Goal: Feedback & Contribution: Contribute content

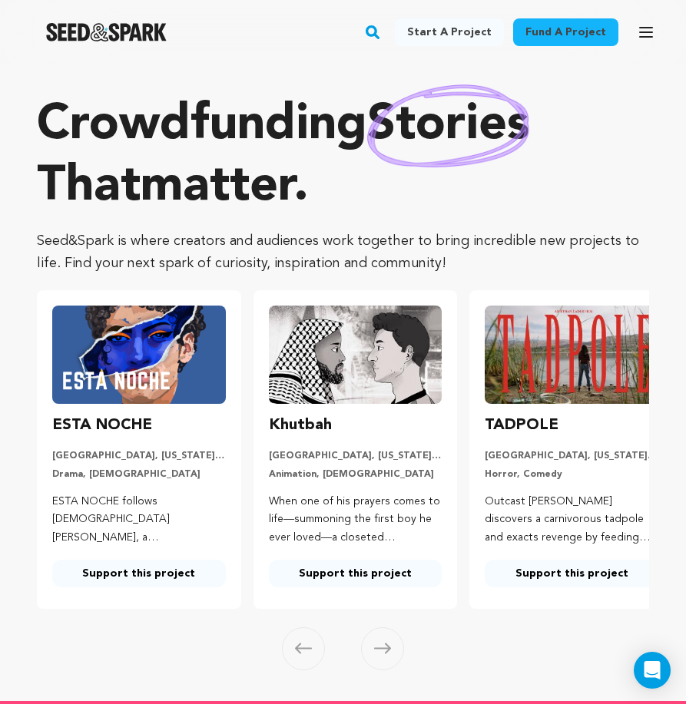
click at [647, 25] on icon "button" at bounding box center [646, 32] width 18 height 18
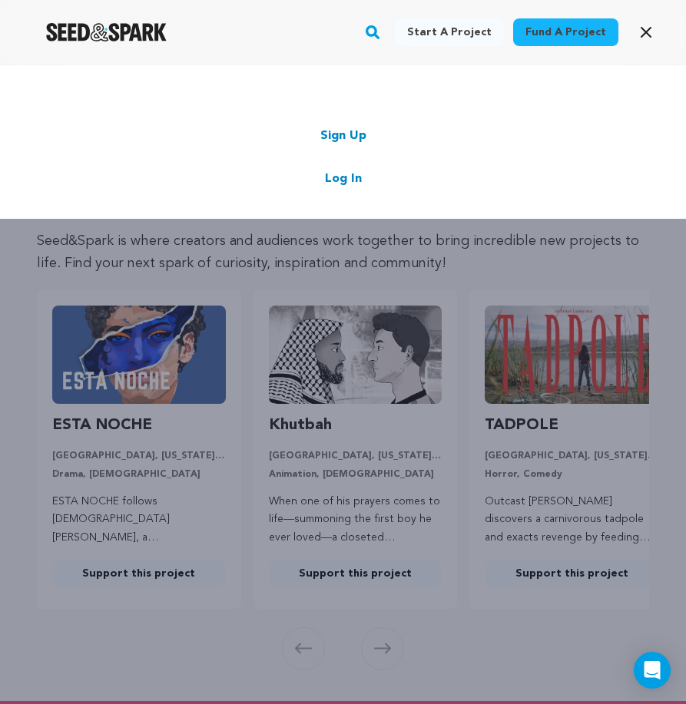
click at [339, 182] on link "Log In" at bounding box center [343, 179] width 37 height 18
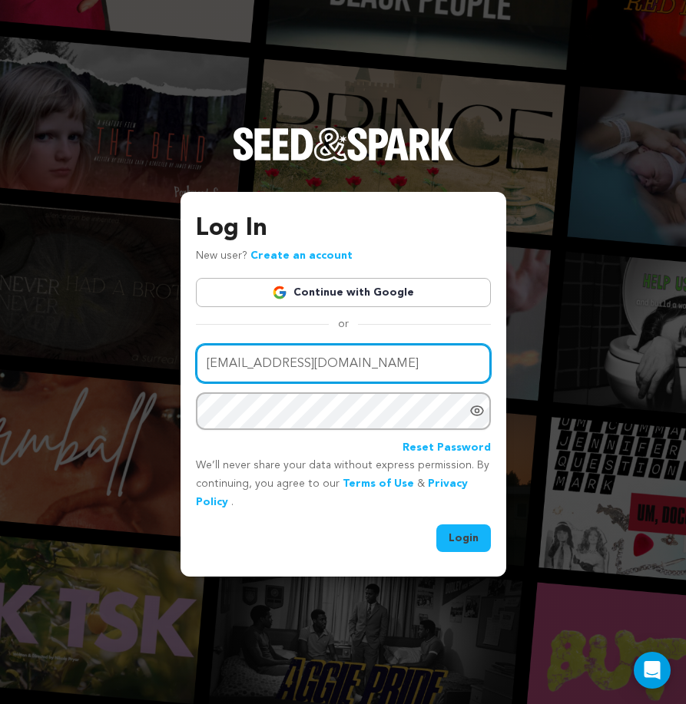
type input "city.mist2@gmail.com"
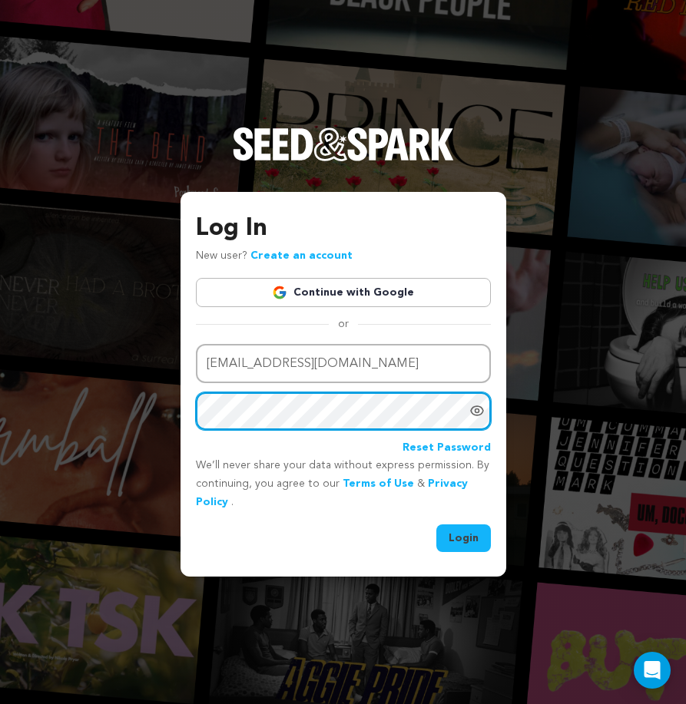
click at [464, 536] on button "Login" at bounding box center [463, 539] width 55 height 28
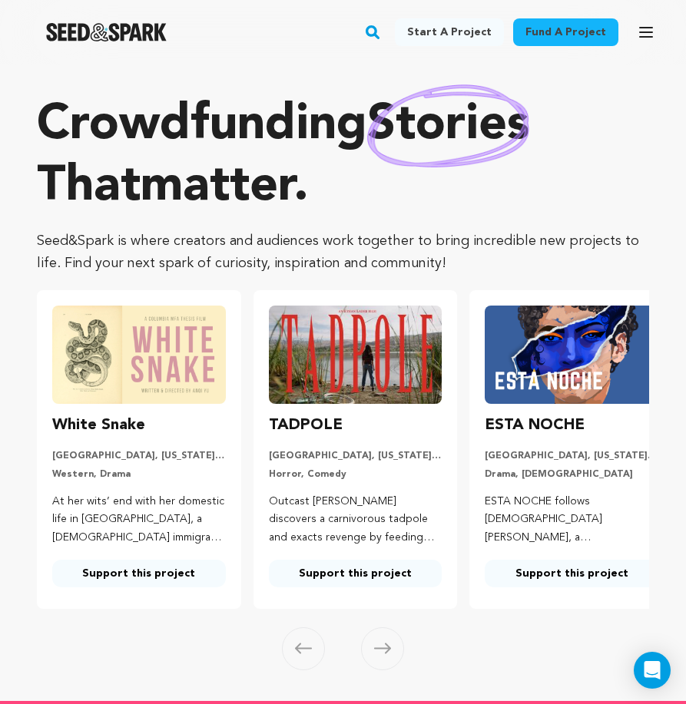
click at [644, 25] on icon "button" at bounding box center [646, 32] width 18 height 18
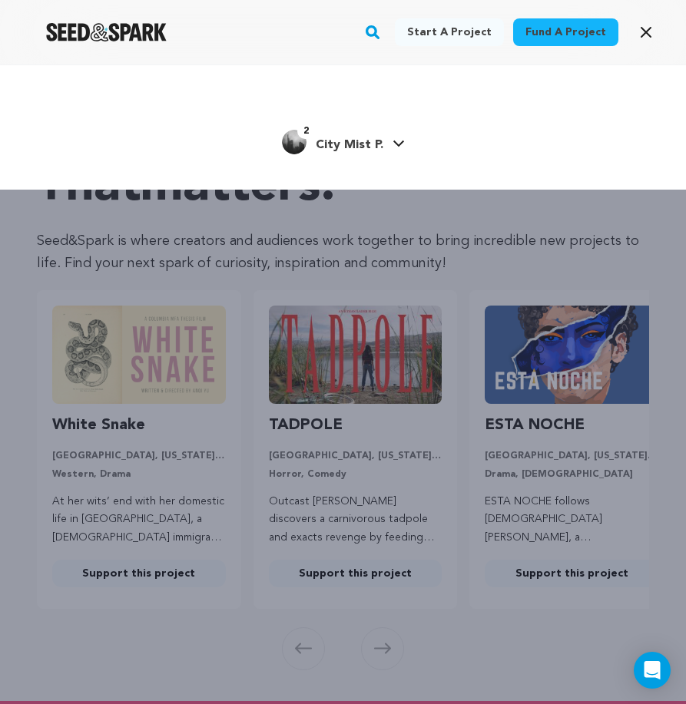
click at [373, 147] on span "City Mist P." at bounding box center [350, 145] width 68 height 12
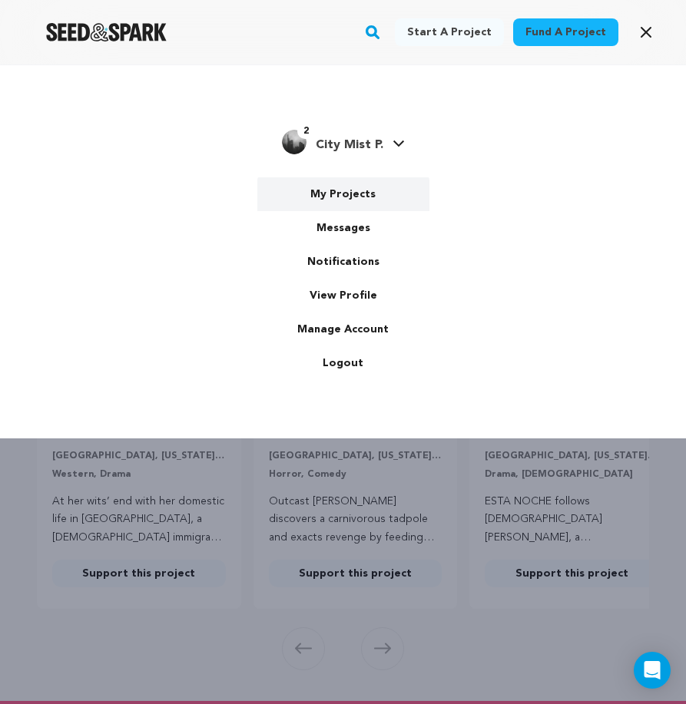
click at [355, 198] on link "My Projects" at bounding box center [343, 194] width 172 height 34
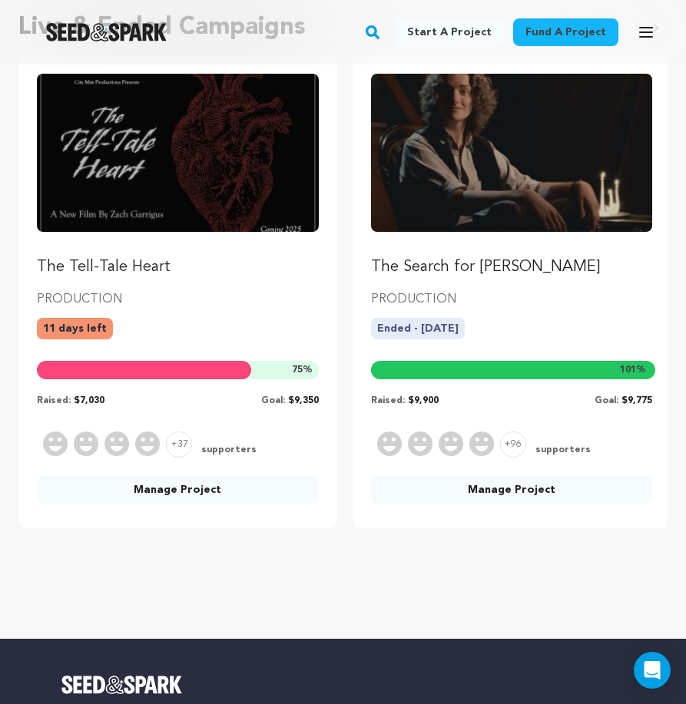
scroll to position [180, 0]
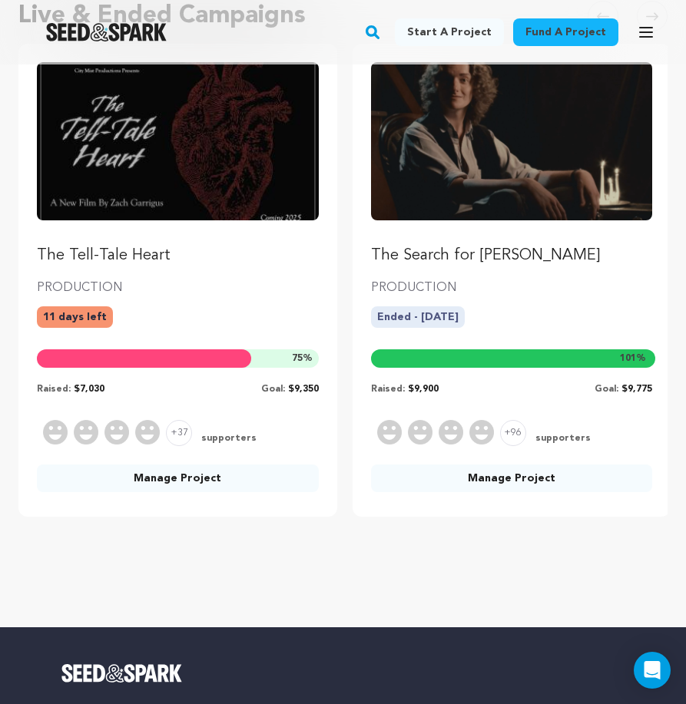
click at [220, 480] on link "Manage Project" at bounding box center [178, 479] width 282 height 28
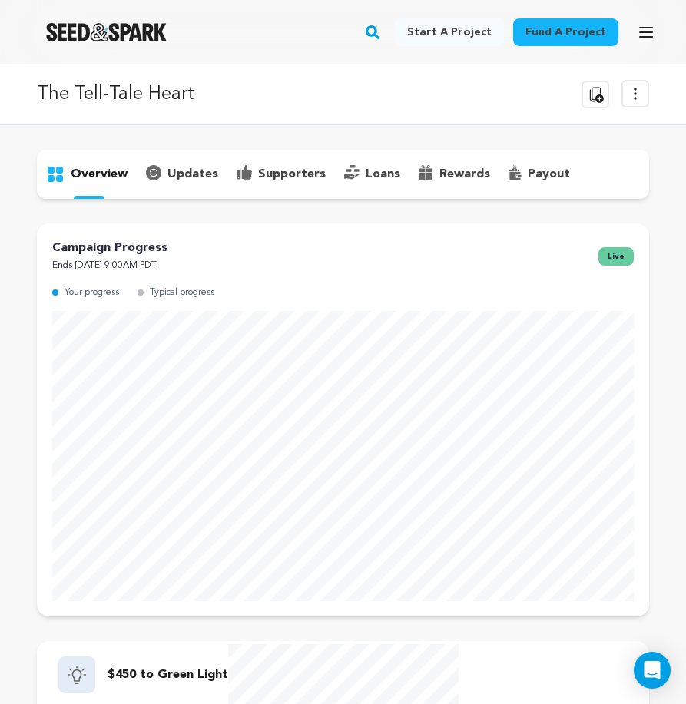
click at [274, 167] on p "supporters" at bounding box center [292, 174] width 68 height 18
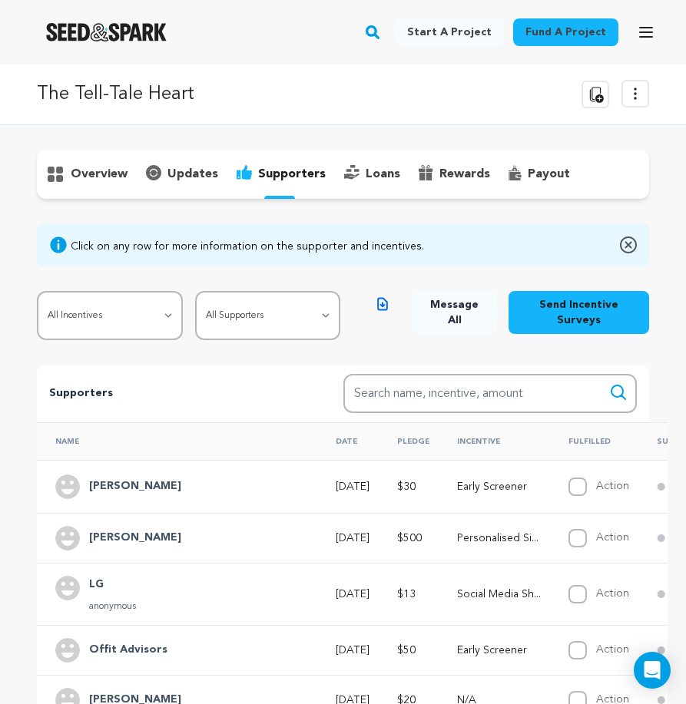
click at [207, 179] on p "updates" at bounding box center [192, 174] width 51 height 18
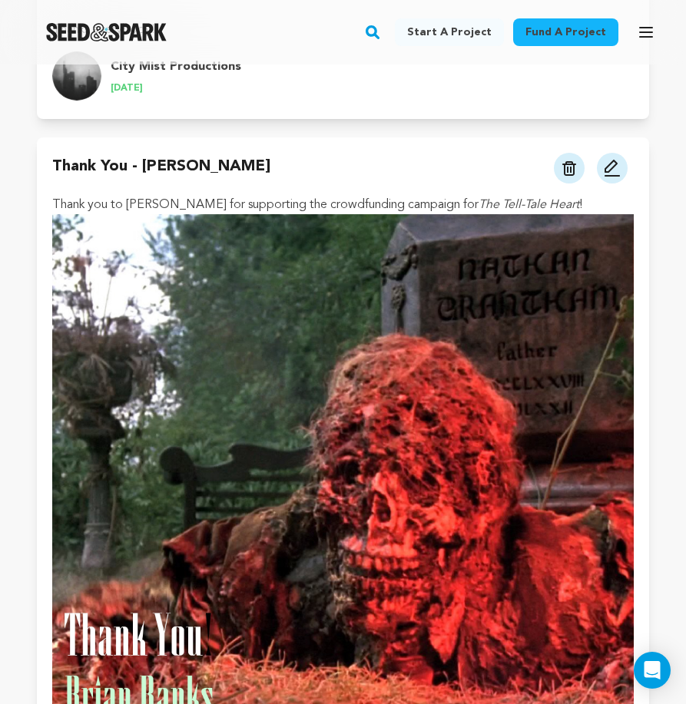
scroll to position [515, 0]
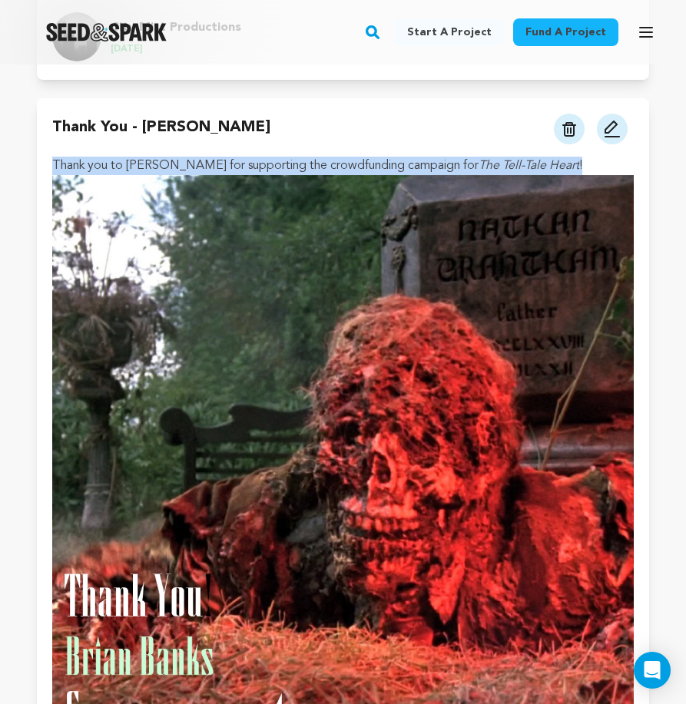
drag, startPoint x: 562, startPoint y: 159, endPoint x: 62, endPoint y: 154, distance: 500.0
click at [62, 154] on div "Thank You - Brian Banks View more option View more option" at bounding box center [343, 467] width 612 height 738
copy p "Thank you to Brian Banks for supporting the crowdfunding campaign for The Tell-…"
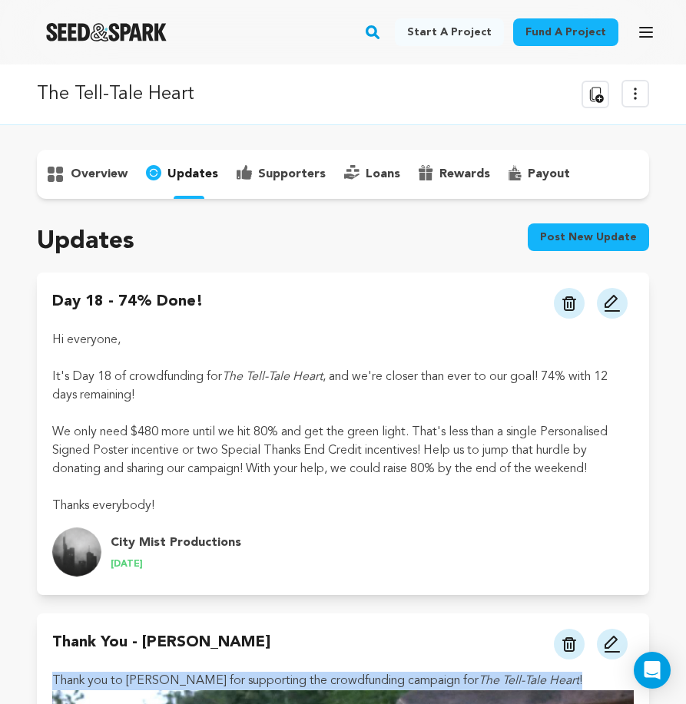
scroll to position [0, 0]
click at [583, 231] on button "Post new update" at bounding box center [588, 237] width 121 height 28
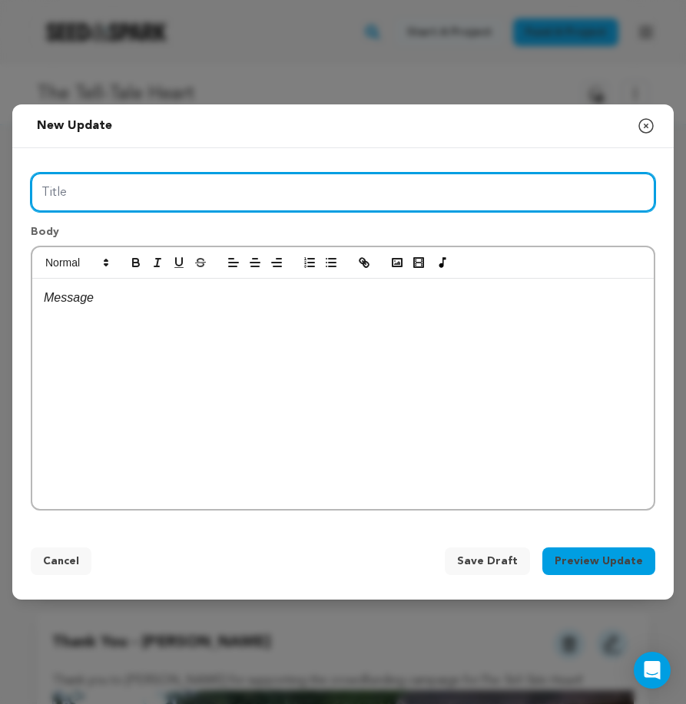
click at [269, 203] on input "Title" at bounding box center [343, 192] width 624 height 39
type input "Thank You - Adam Vaughn"
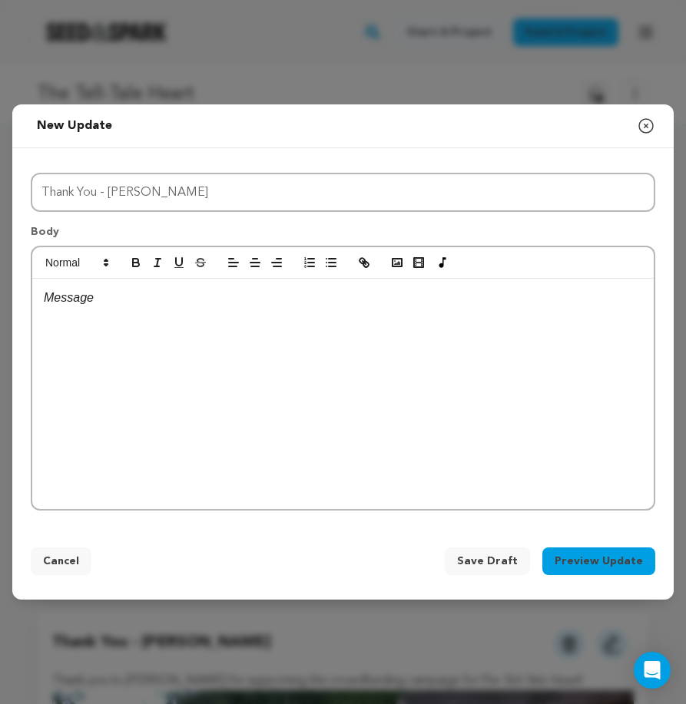
click at [224, 306] on p at bounding box center [343, 298] width 598 height 20
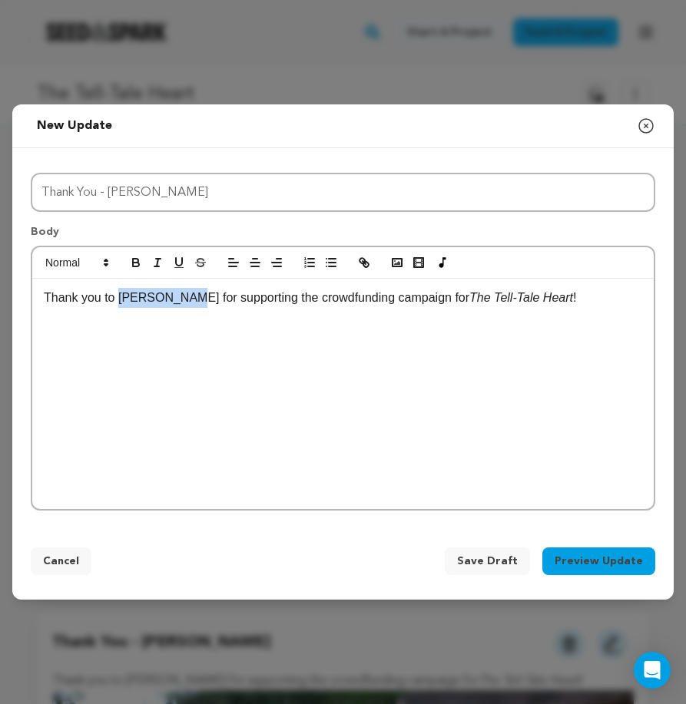
drag, startPoint x: 185, startPoint y: 299, endPoint x: 122, endPoint y: 300, distance: 63.0
click at [122, 300] on p "Thank you to Brian Banks for supporting the crowdfunding campaign for The Tell-…" at bounding box center [343, 298] width 598 height 20
click at [592, 299] on p "Thank you to Adam Vaughn for supporting the crowdfunding campaign for The Tell-…" at bounding box center [343, 298] width 598 height 20
click at [399, 268] on icon "button" at bounding box center [397, 263] width 14 height 14
click at [400, 263] on icon "button" at bounding box center [397, 263] width 14 height 14
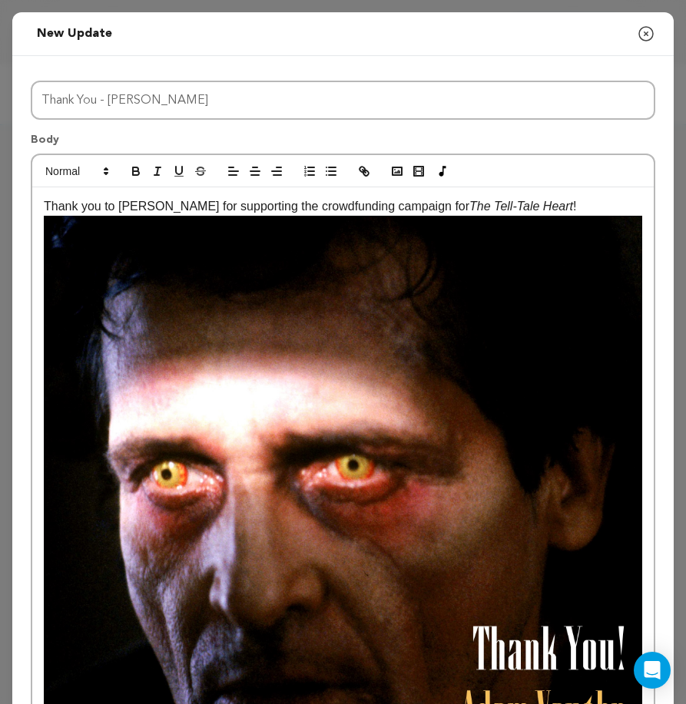
click at [591, 208] on p "Thank you to Adam Vaughn for supporting the crowdfunding campaign for The Tell-…" at bounding box center [343, 506] width 598 height 618
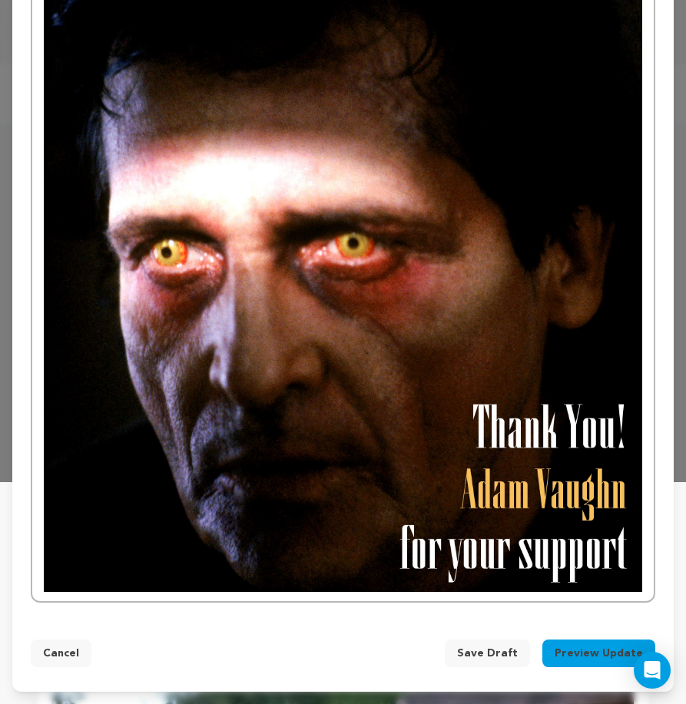
scroll to position [223, 0]
click at [591, 654] on button "Preview Update" at bounding box center [598, 654] width 113 height 28
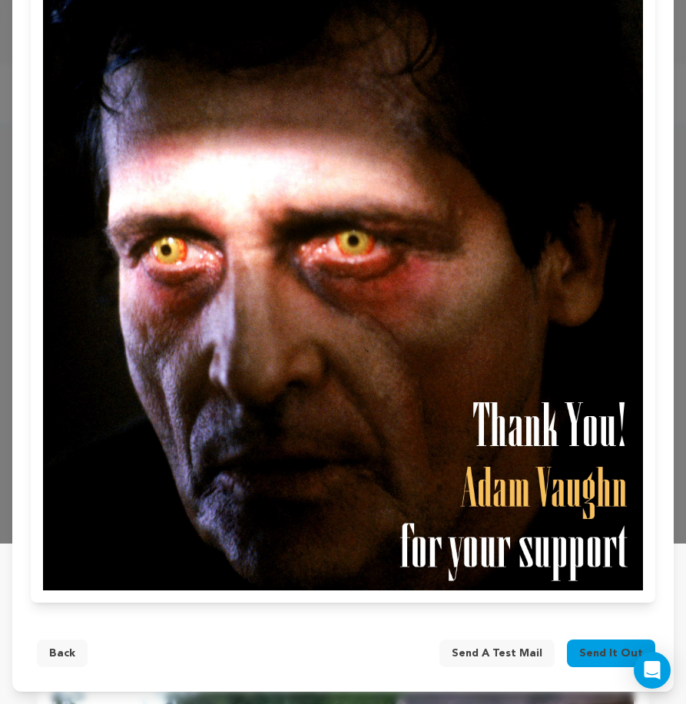
scroll to position [161, 0]
click at [604, 650] on span "Send it out" at bounding box center [611, 653] width 64 height 15
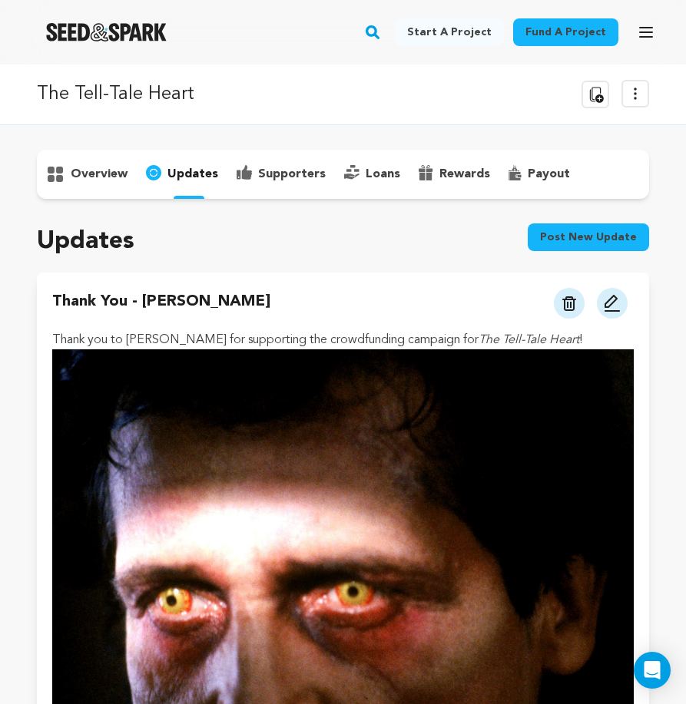
click at [277, 178] on p "supporters" at bounding box center [292, 174] width 68 height 18
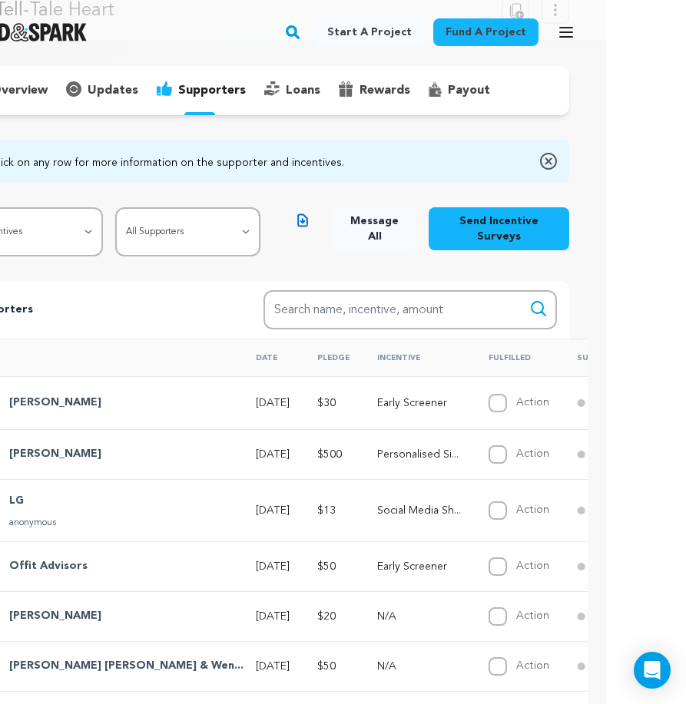
scroll to position [87, 80]
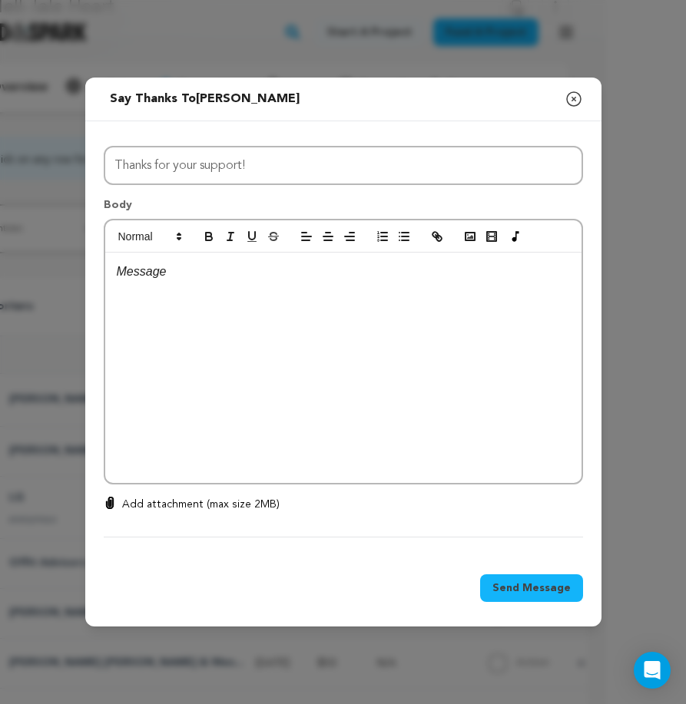
click at [323, 300] on div at bounding box center [343, 368] width 476 height 230
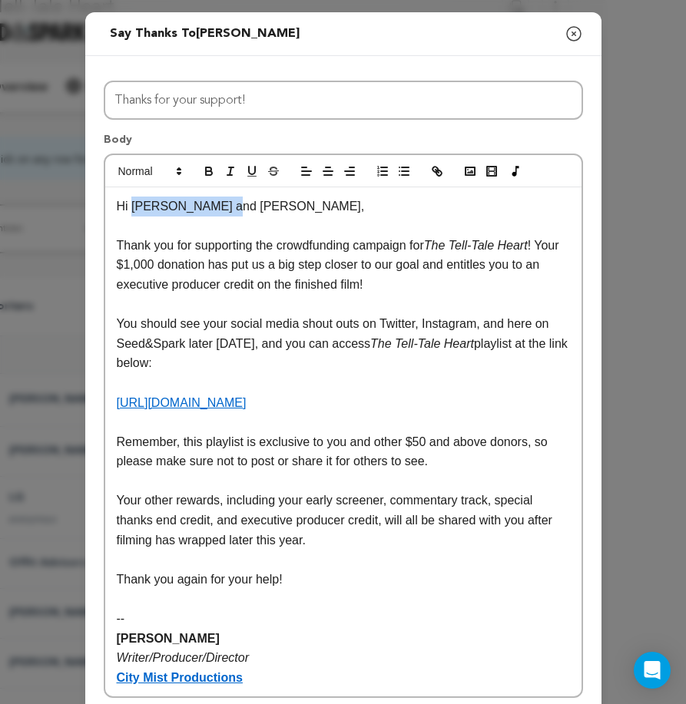
drag, startPoint x: 217, startPoint y: 206, endPoint x: 133, endPoint y: 199, distance: 84.8
click at [133, 199] on p "Hi Robert and Lisa," at bounding box center [343, 207] width 453 height 20
drag, startPoint x: 182, startPoint y: 262, endPoint x: 154, endPoint y: 264, distance: 27.7
click at [154, 264] on p "Thank you for supporting the crowdfunding campaign for The Tell-Tale Heart ! Yo…" at bounding box center [343, 265] width 453 height 59
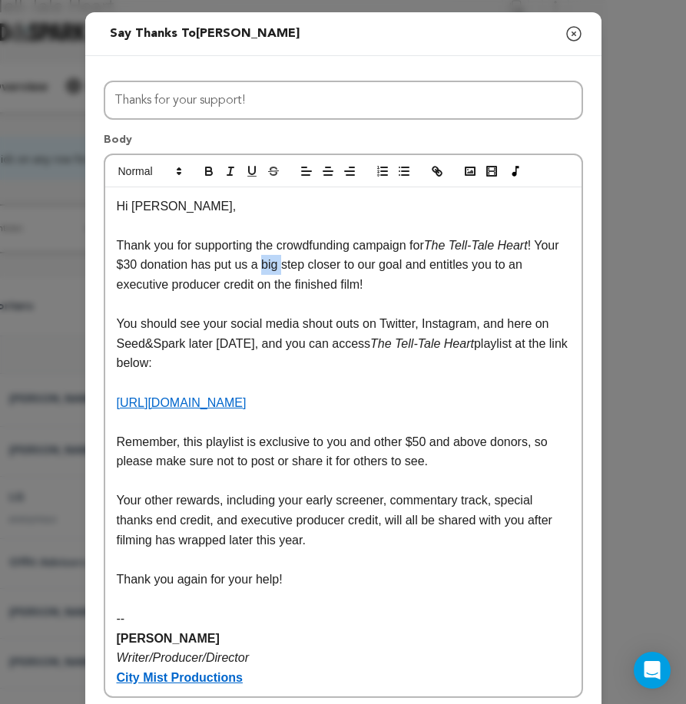
drag, startPoint x: 314, startPoint y: 263, endPoint x: 296, endPoint y: 267, distance: 18.8
click at [296, 267] on p "Thank you for supporting the crowdfunding campaign for The Tell-Tale Heart ! Yo…" at bounding box center [343, 265] width 453 height 59
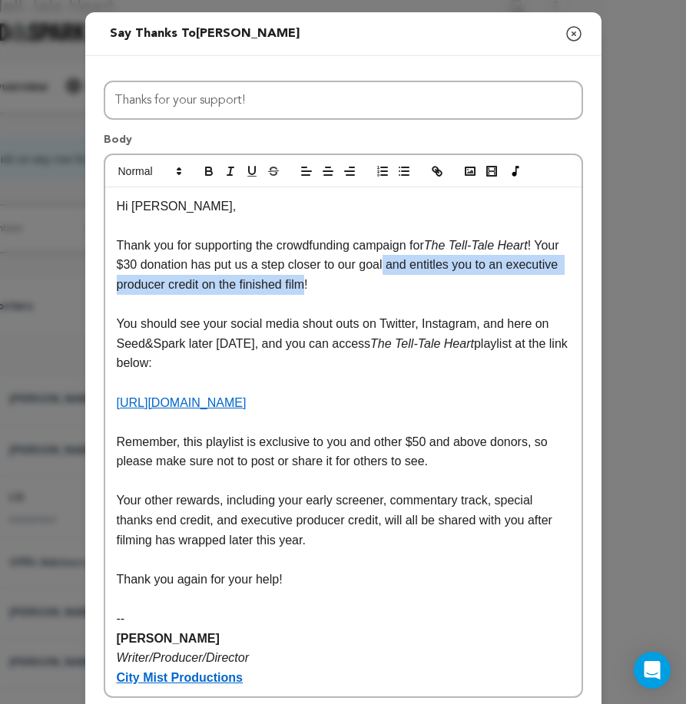
drag, startPoint x: 365, startPoint y: 283, endPoint x: 417, endPoint y: 266, distance: 54.9
click at [417, 266] on p "Thank you for supporting the crowdfunding campaign for The Tell-Tale Heart ! Yo…" at bounding box center [343, 265] width 453 height 59
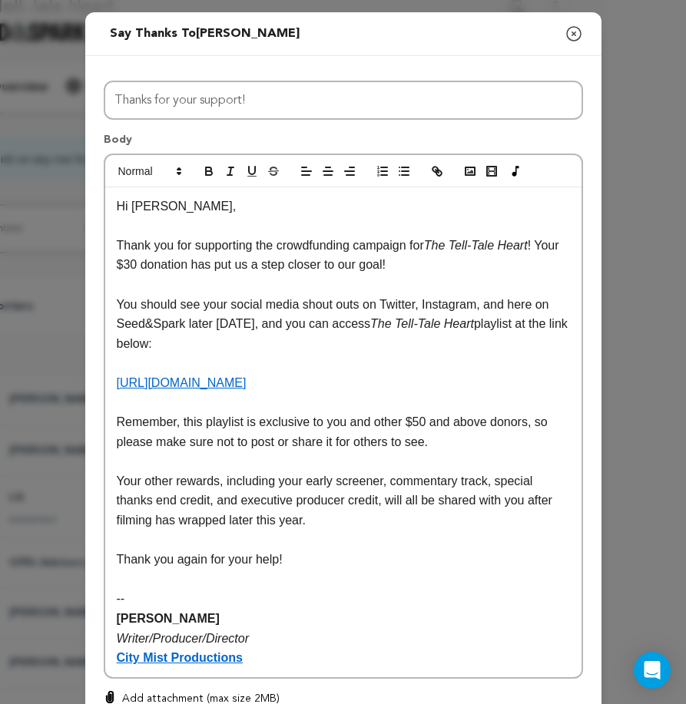
click at [279, 322] on p "You should see your social media shout outs on Twitter, Instagram, and here on …" at bounding box center [343, 324] width 453 height 59
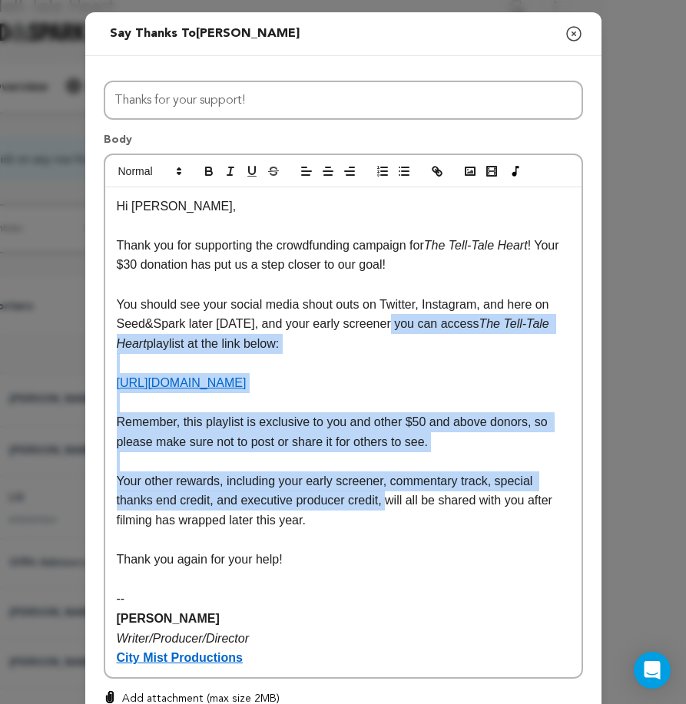
drag, startPoint x: 393, startPoint y: 497, endPoint x: 389, endPoint y: 322, distance: 175.2
click at [389, 322] on div "Hi Adam, Thank you for supporting the crowdfunding campaign for The Tell-Tale H…" at bounding box center [343, 432] width 476 height 490
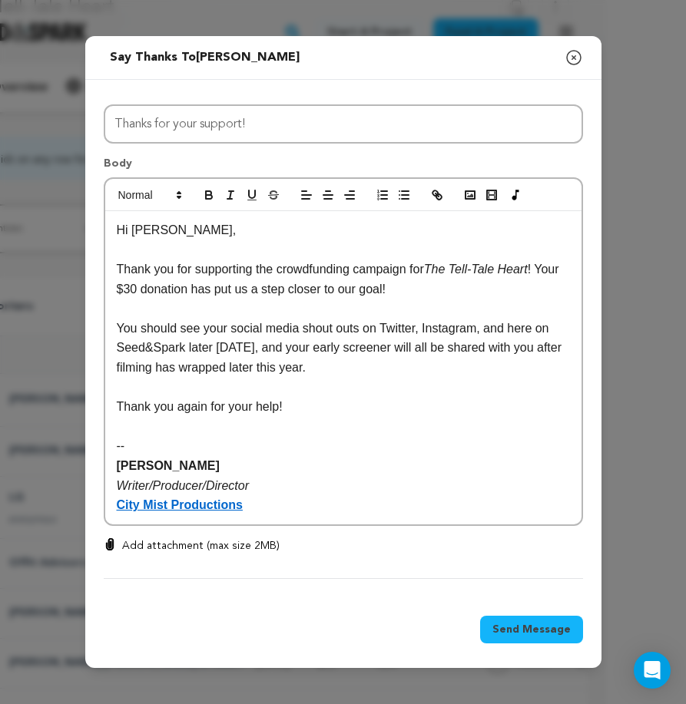
click at [427, 352] on p "You should see your social media shout outs on Twitter, Instagram, and here on …" at bounding box center [343, 348] width 453 height 59
click at [316, 412] on p "Thank you again for your help!" at bounding box center [343, 407] width 453 height 20
click at [530, 622] on span "Send Message" at bounding box center [531, 629] width 78 height 15
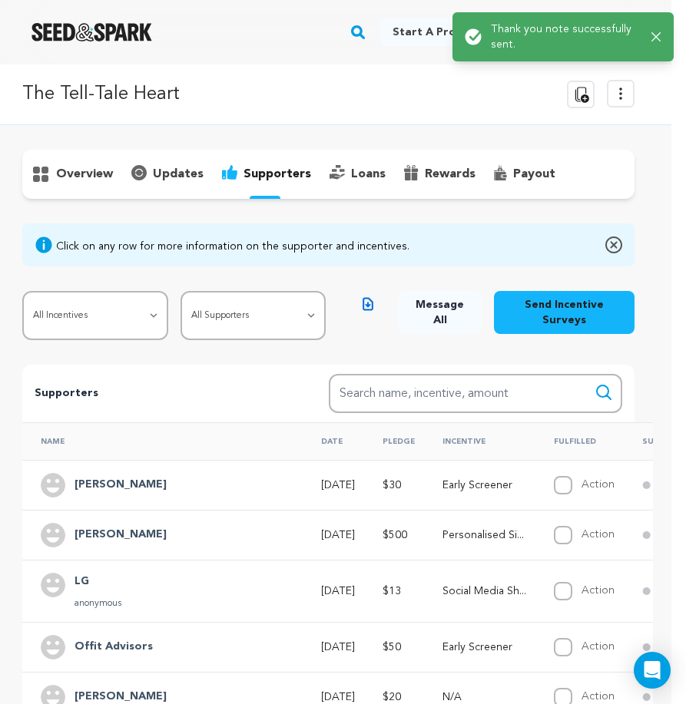
scroll to position [0, 15]
click at [98, 173] on p "overview" at bounding box center [84, 174] width 57 height 18
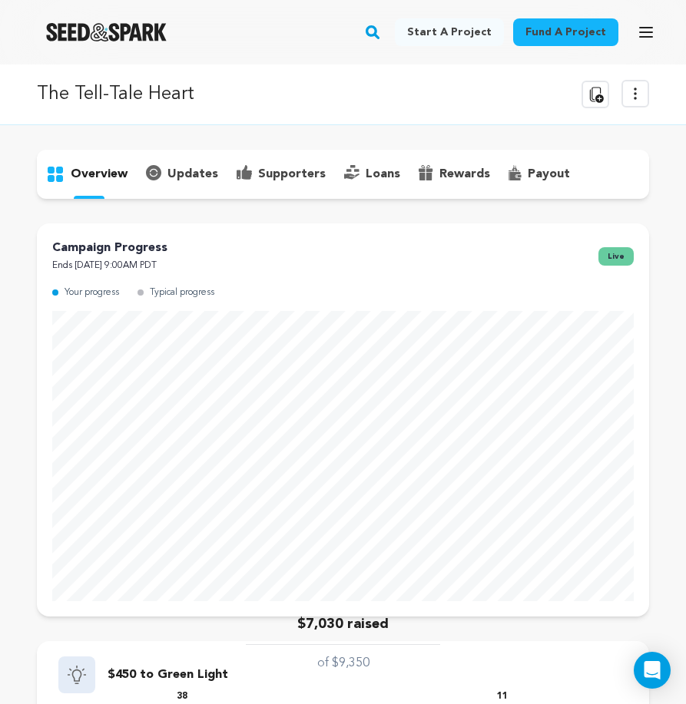
click at [164, 180] on div "updates" at bounding box center [182, 174] width 91 height 25
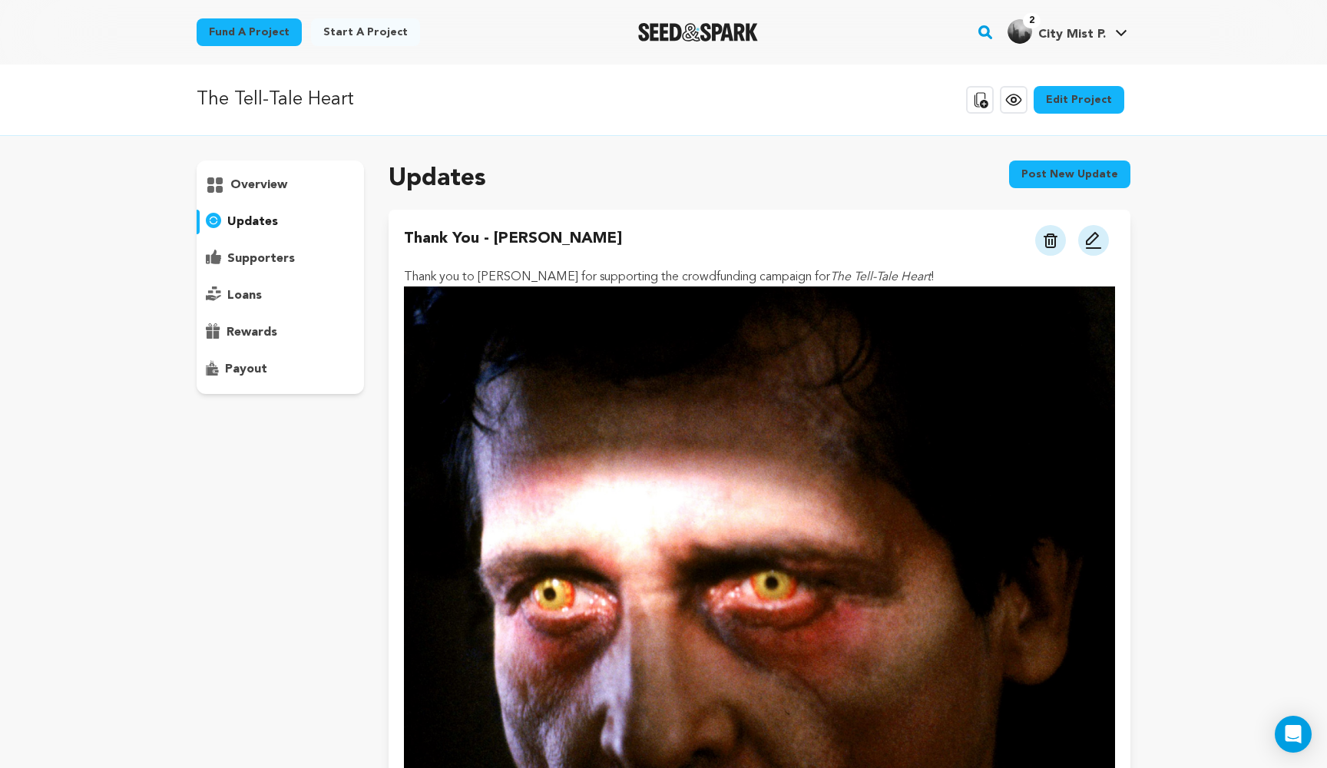
click at [296, 191] on div "overview" at bounding box center [280, 185] width 167 height 25
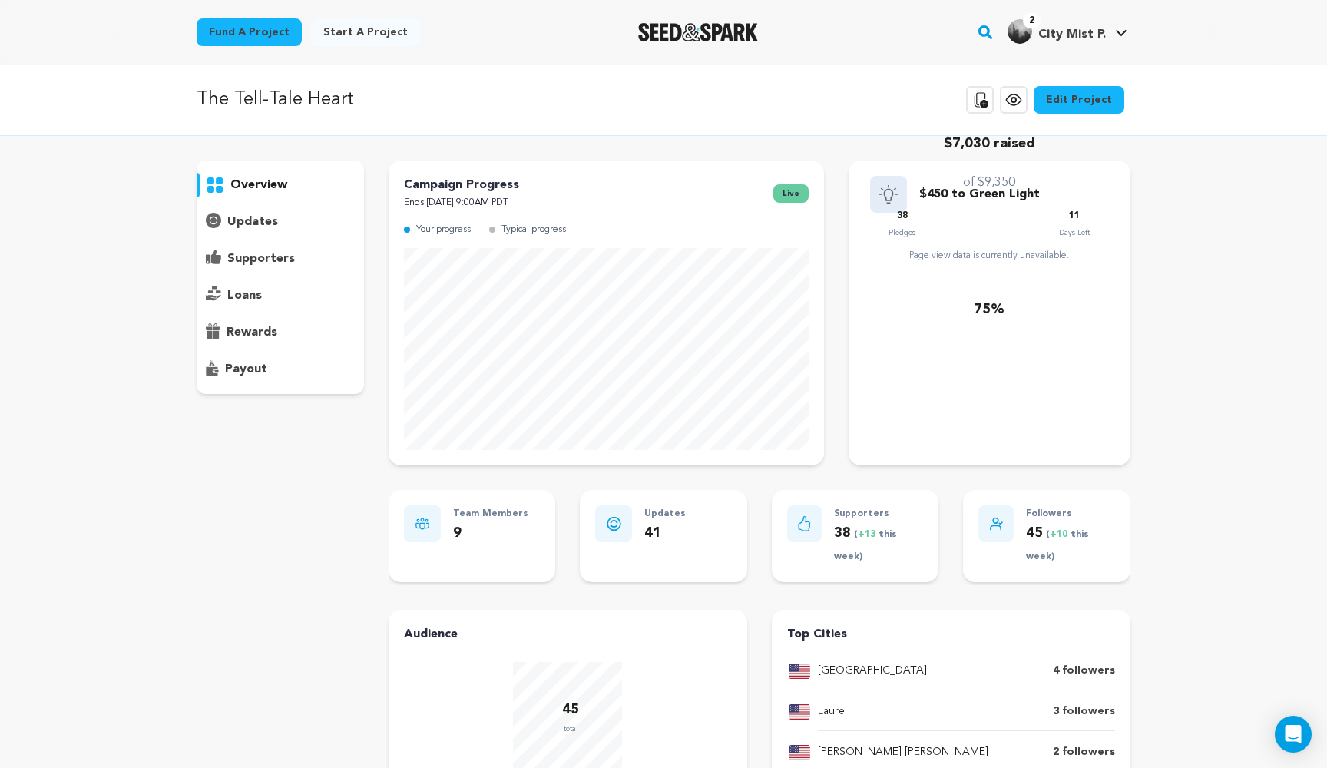
click at [296, 212] on div "updates" at bounding box center [280, 222] width 167 height 25
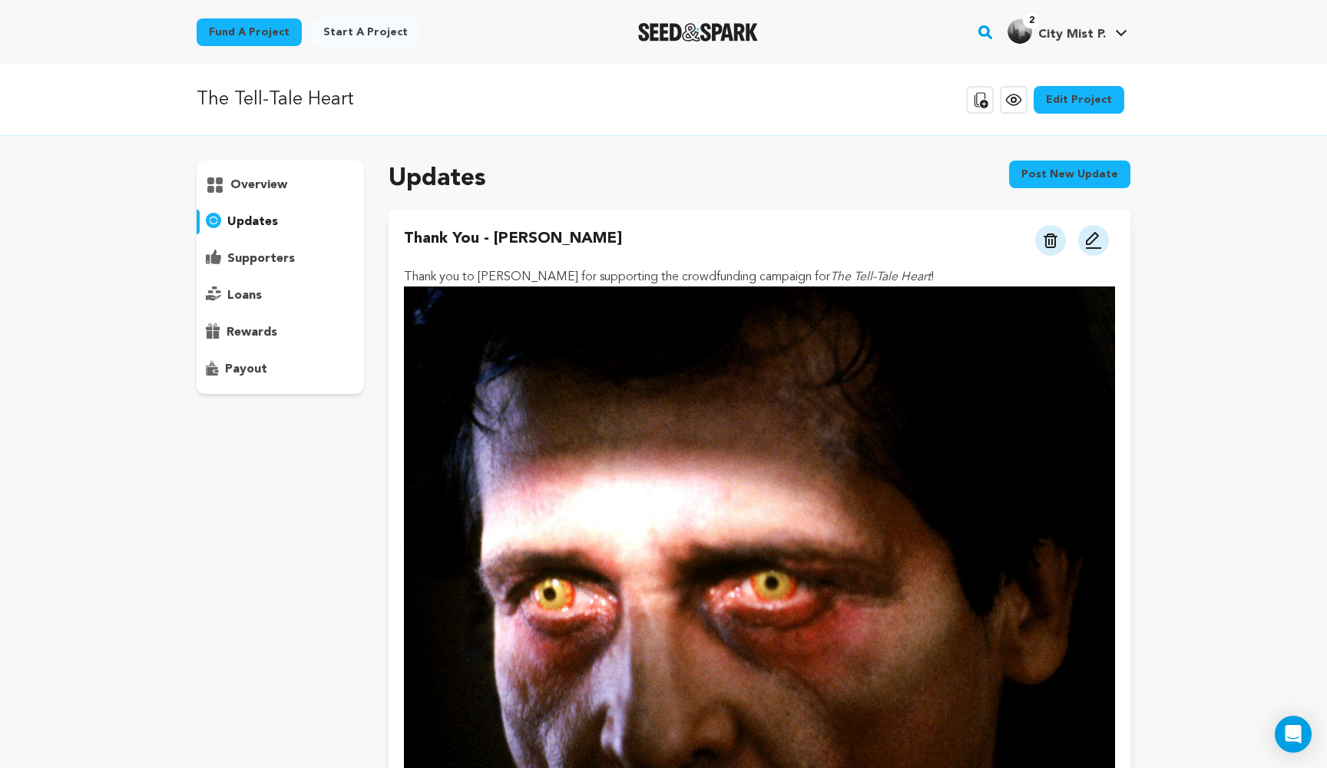
click at [685, 166] on button "Post new update" at bounding box center [1069, 175] width 121 height 28
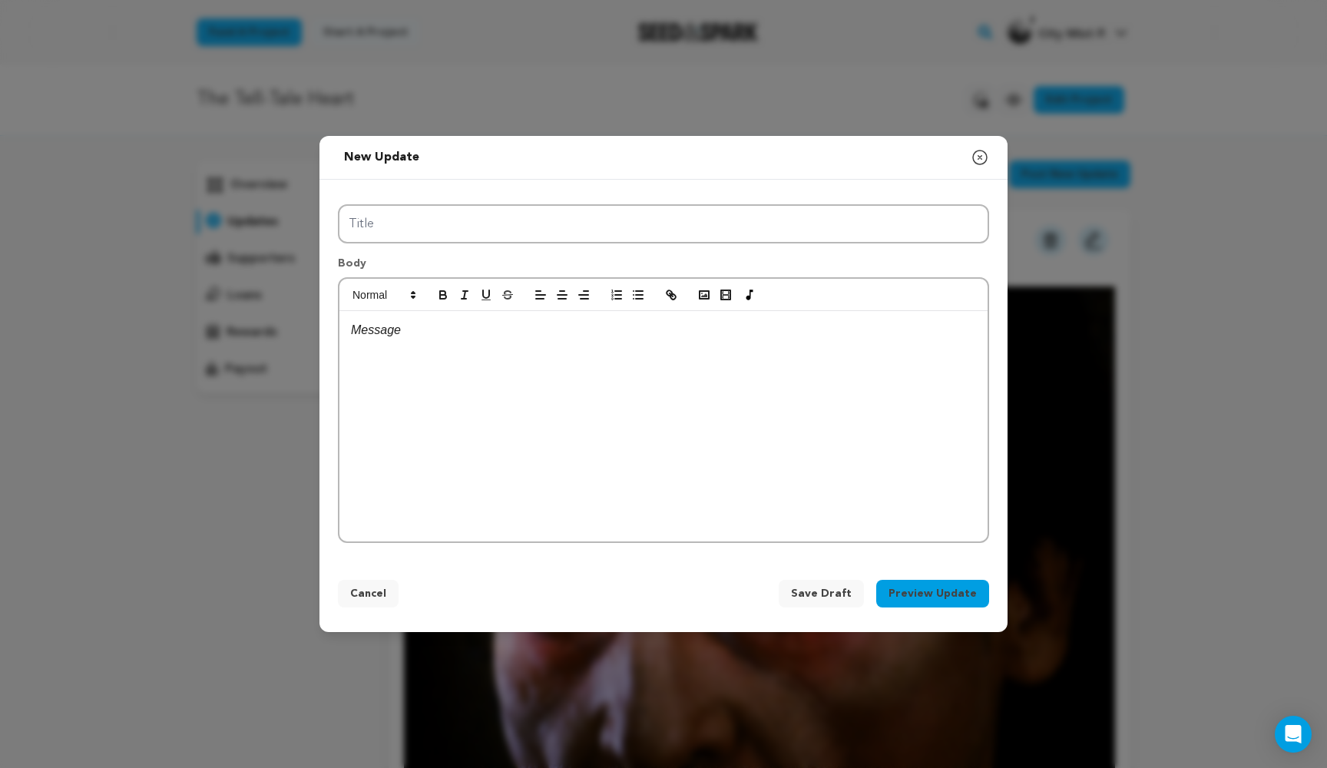
click at [574, 378] on div at bounding box center [663, 426] width 648 height 230
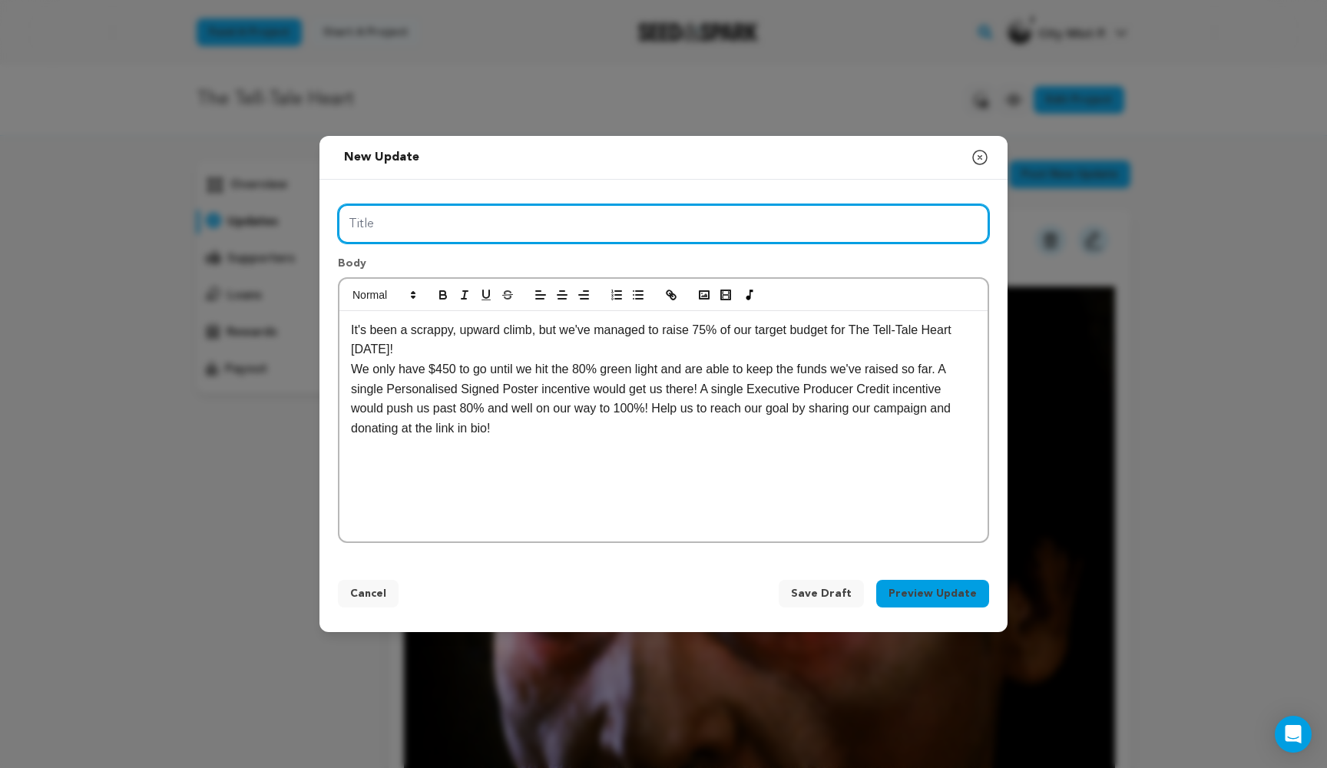
click at [515, 223] on input "Title" at bounding box center [663, 223] width 651 height 39
type input "Day 19 - 75% Done!"
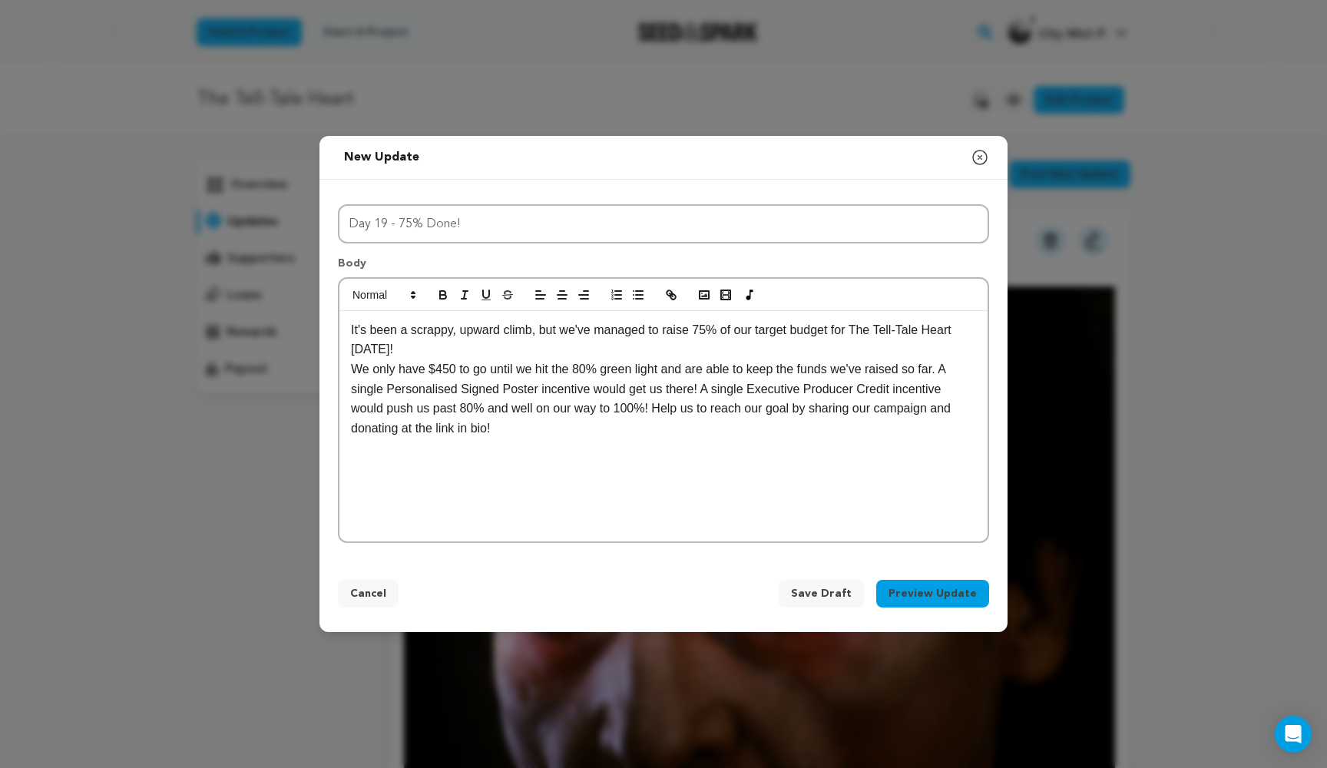
click at [350, 326] on div "It's been a scrappy, upward climb, but we've managed to raise 75% of our target…" at bounding box center [663, 426] width 648 height 230
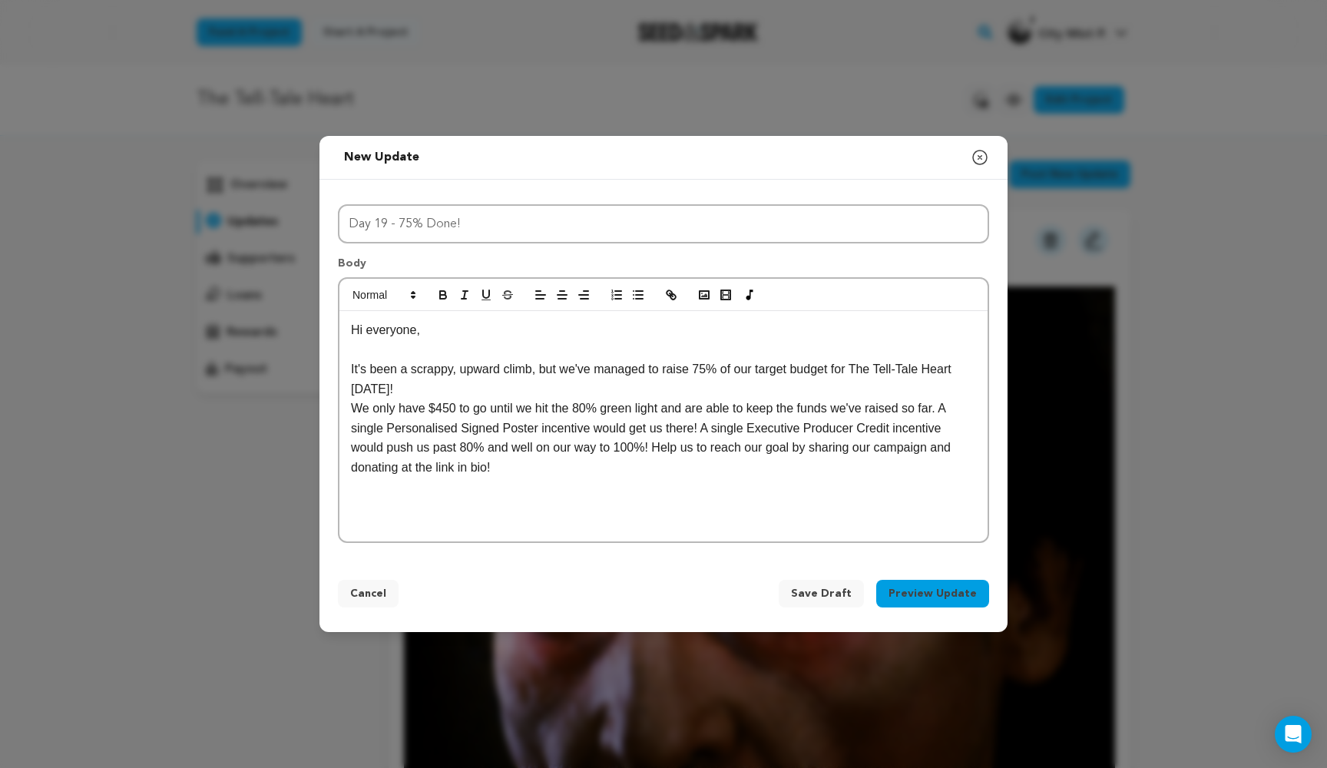
click at [422, 386] on p "It's been a scrappy, upward climb, but we've managed to raise 75% of our target…" at bounding box center [663, 378] width 625 height 39
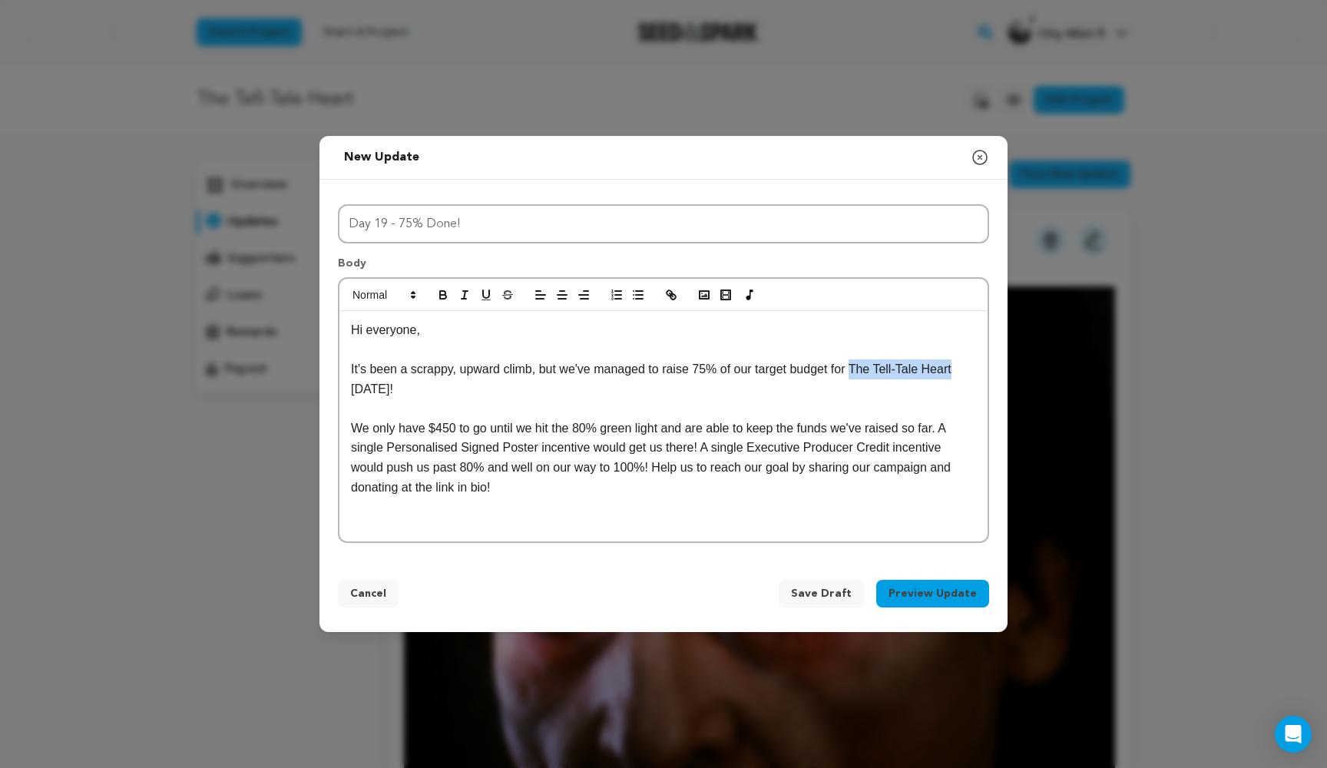
drag, startPoint x: 966, startPoint y: 366, endPoint x: 865, endPoint y: 362, distance: 100.7
click at [685, 362] on p "It's been a scrappy, upward climb, but we've managed to raise 75% of our target…" at bounding box center [663, 378] width 625 height 39
click at [469, 293] on icon "button" at bounding box center [465, 295] width 14 height 14
click at [513, 484] on p "We only have $450 to go until we hit the 80% green light and are able to keep t…" at bounding box center [663, 458] width 625 height 78
click at [664, 465] on p "We only have $450 to go until we hit the 80% green light and are able to keep t…" at bounding box center [663, 458] width 625 height 78
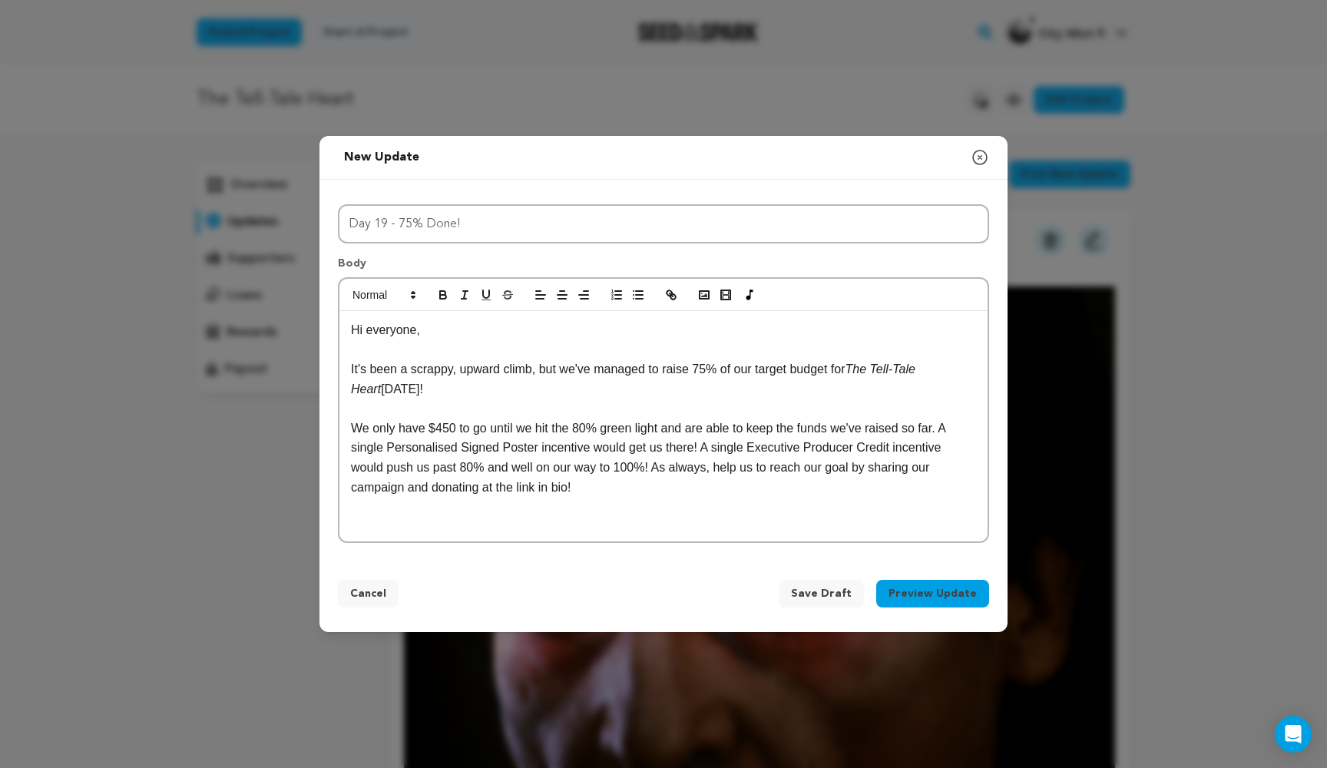
click at [591, 482] on p "We only have $450 to go until we hit the 80% green light and are able to keep t…" at bounding box center [663, 458] width 625 height 78
drag, startPoint x: 572, startPoint y: 485, endPoint x: 433, endPoint y: 483, distance: 139.0
click at [433, 483] on p "We only have $450 to go until we hit the 80% green light and are able to keep t…" at bounding box center [663, 458] width 625 height 78
click at [624, 479] on p "We only have $450 to go until we hit the 80% green light and are able to keep t…" at bounding box center [663, 458] width 625 height 78
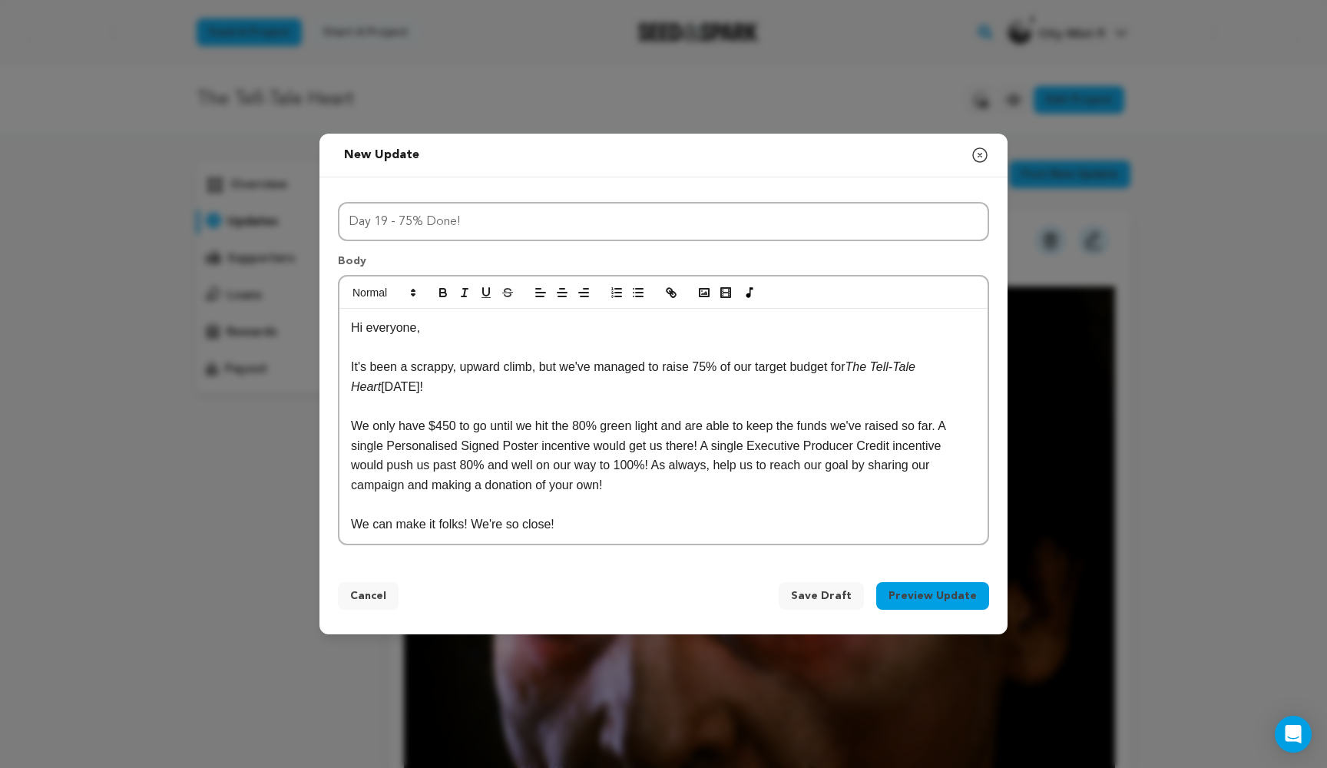
click at [685, 587] on button "Preview Update" at bounding box center [932, 596] width 113 height 28
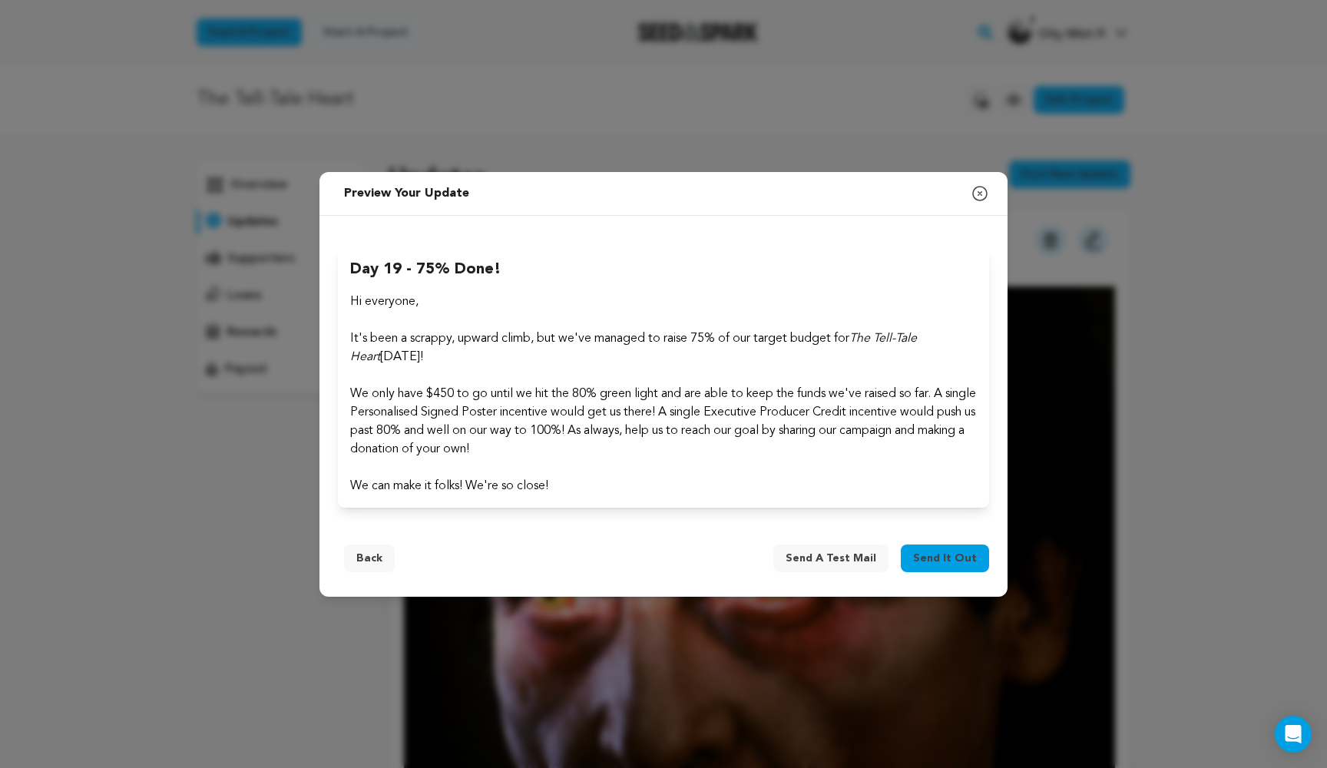
click at [685, 553] on span "Send it out" at bounding box center [945, 558] width 64 height 15
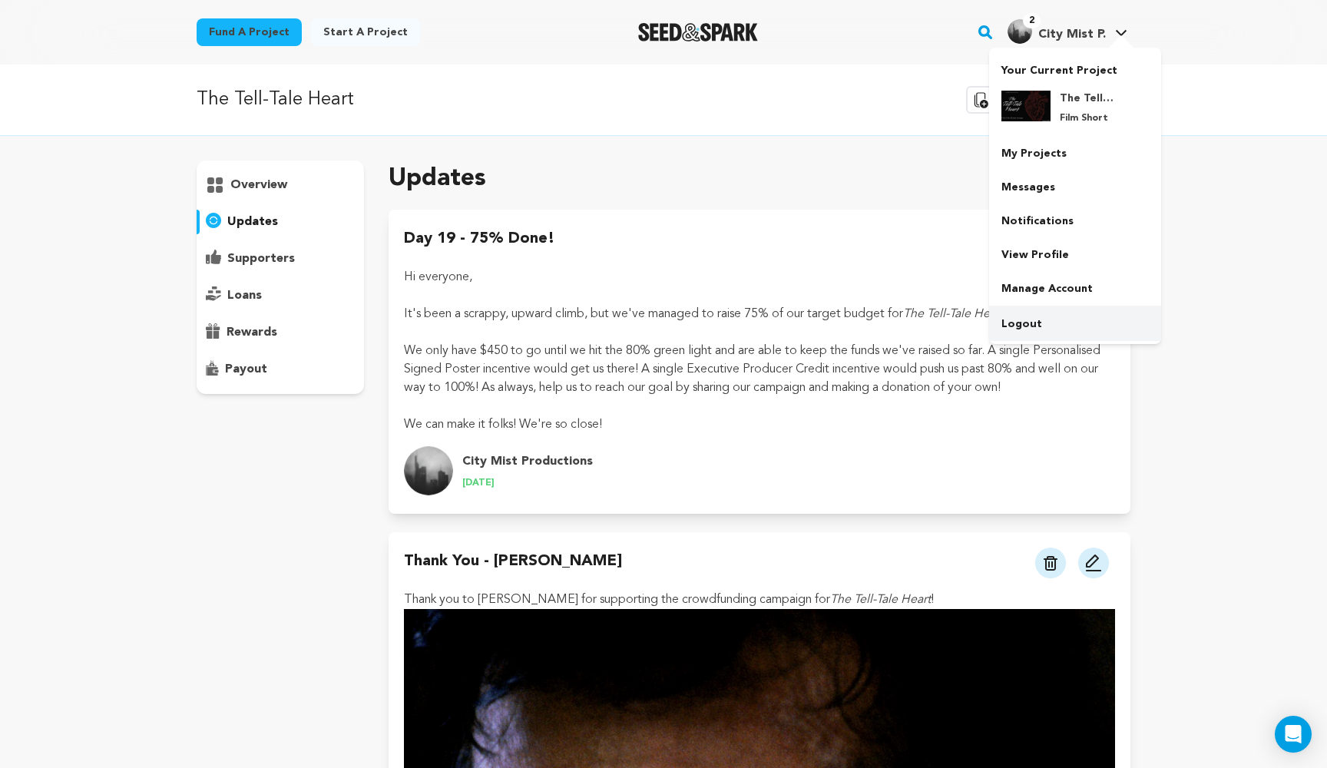
click at [1041, 317] on link "Logout" at bounding box center [1075, 324] width 172 height 34
